Goal: Information Seeking & Learning: Learn about a topic

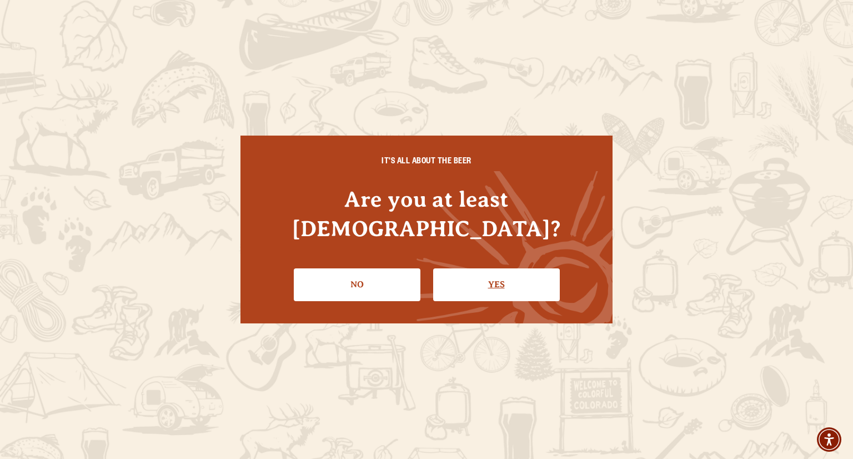
click at [489, 268] on link "Yes" at bounding box center [496, 284] width 127 height 32
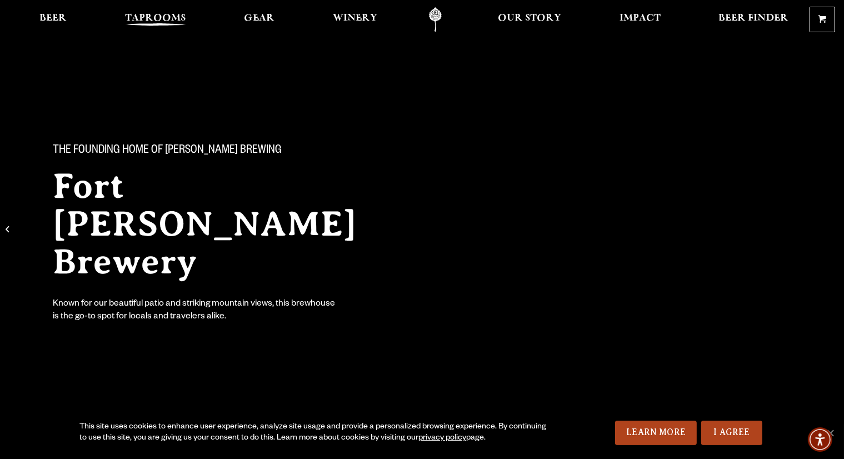
click at [169, 16] on span "Taprooms" at bounding box center [155, 18] width 61 height 9
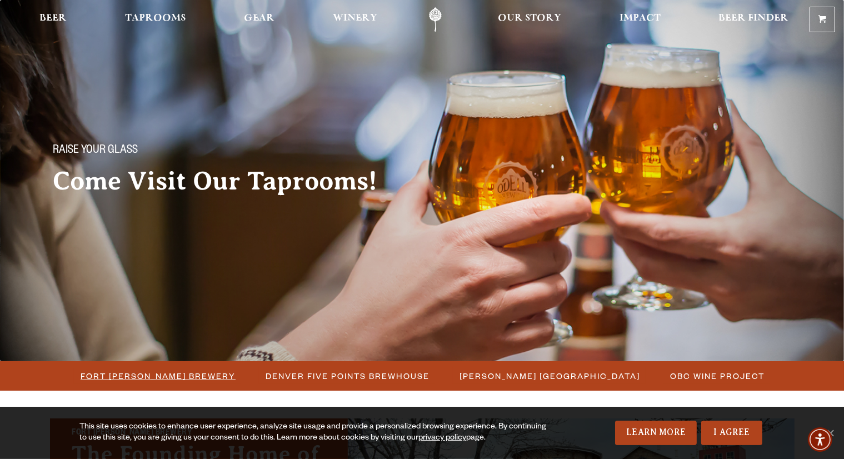
click at [174, 381] on span "Fort [PERSON_NAME] Brewery" at bounding box center [158, 376] width 155 height 16
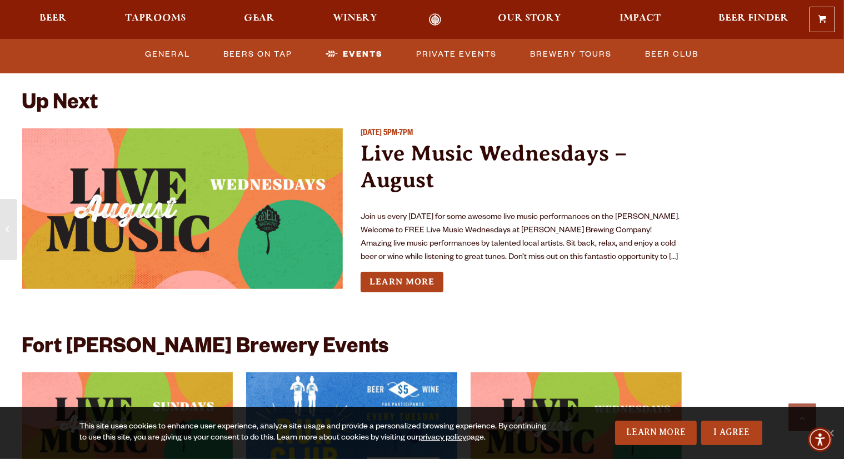
scroll to position [4031, 0]
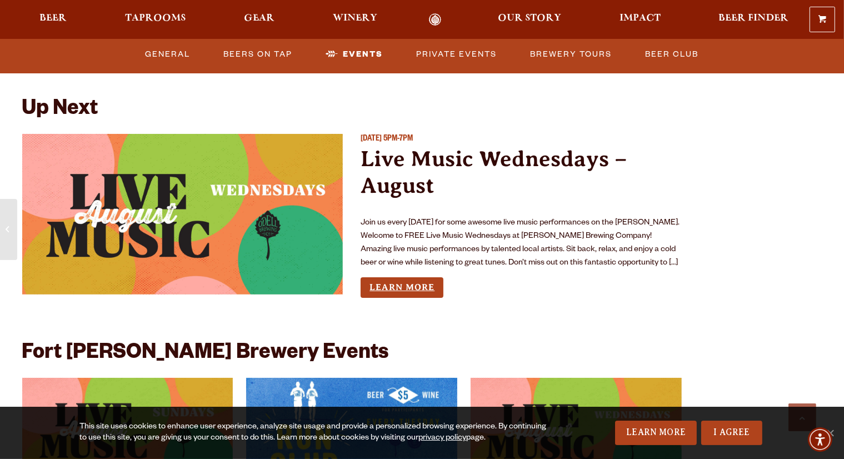
click at [405, 277] on link "Learn More" at bounding box center [402, 287] width 83 height 21
